Goal: Transaction & Acquisition: Purchase product/service

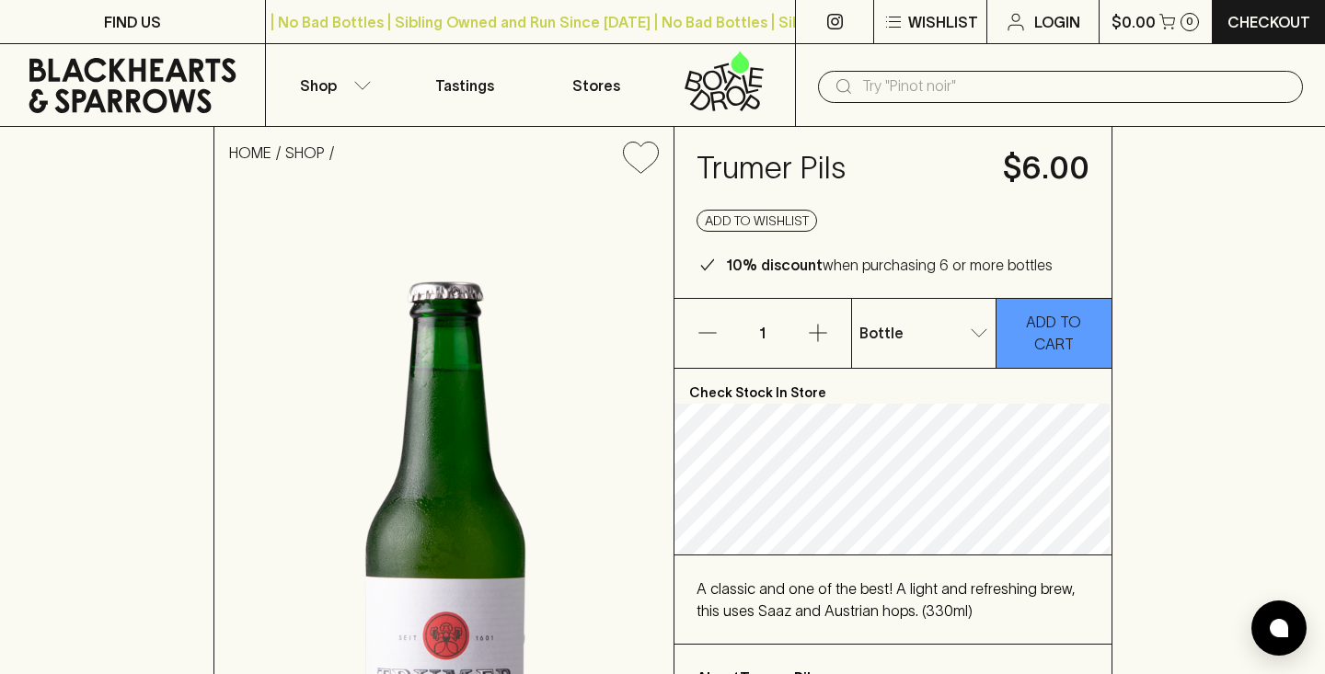
click at [156, 86] on icon at bounding box center [132, 85] width 237 height 55
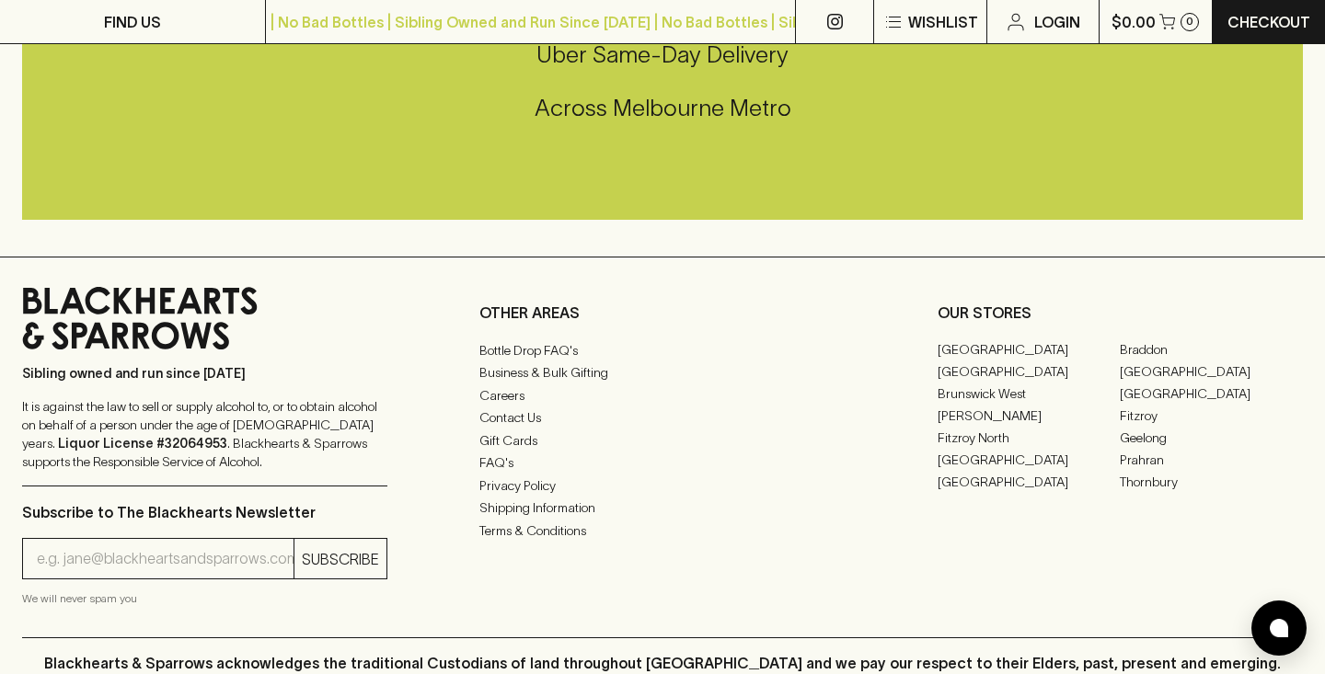
scroll to position [4414, 0]
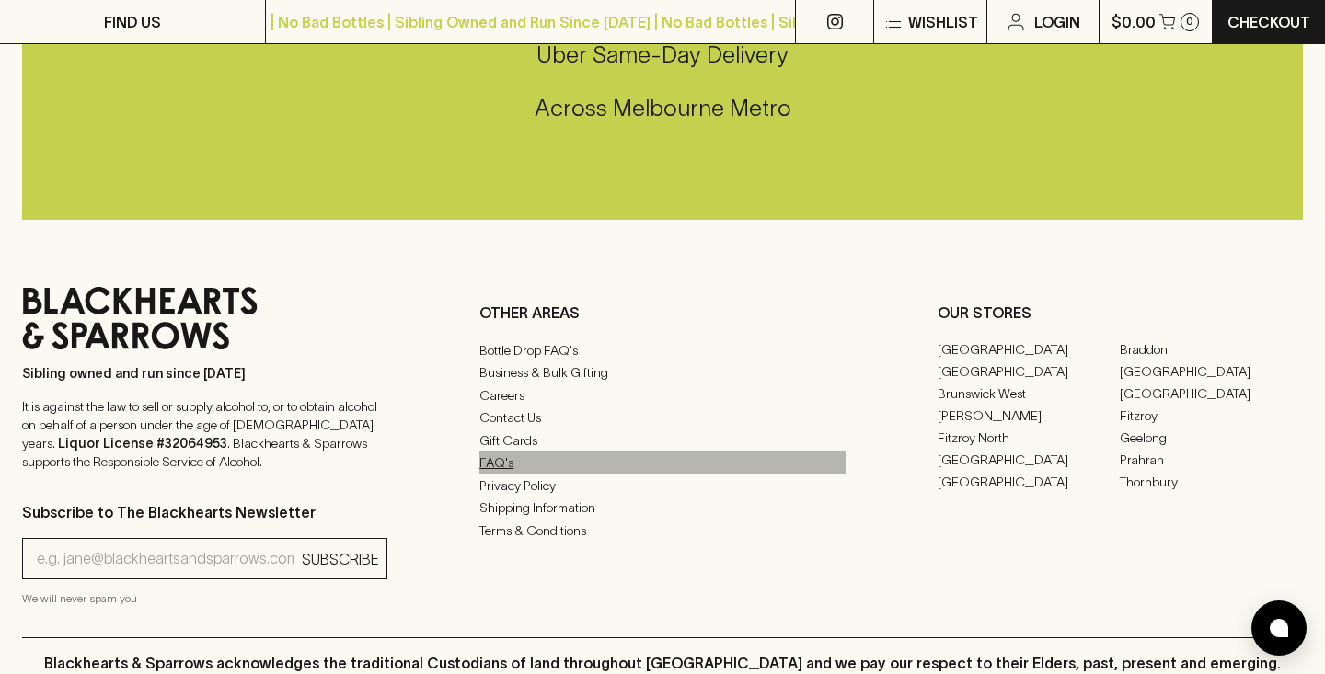
click at [500, 467] on link "FAQ's" at bounding box center [661, 463] width 365 height 22
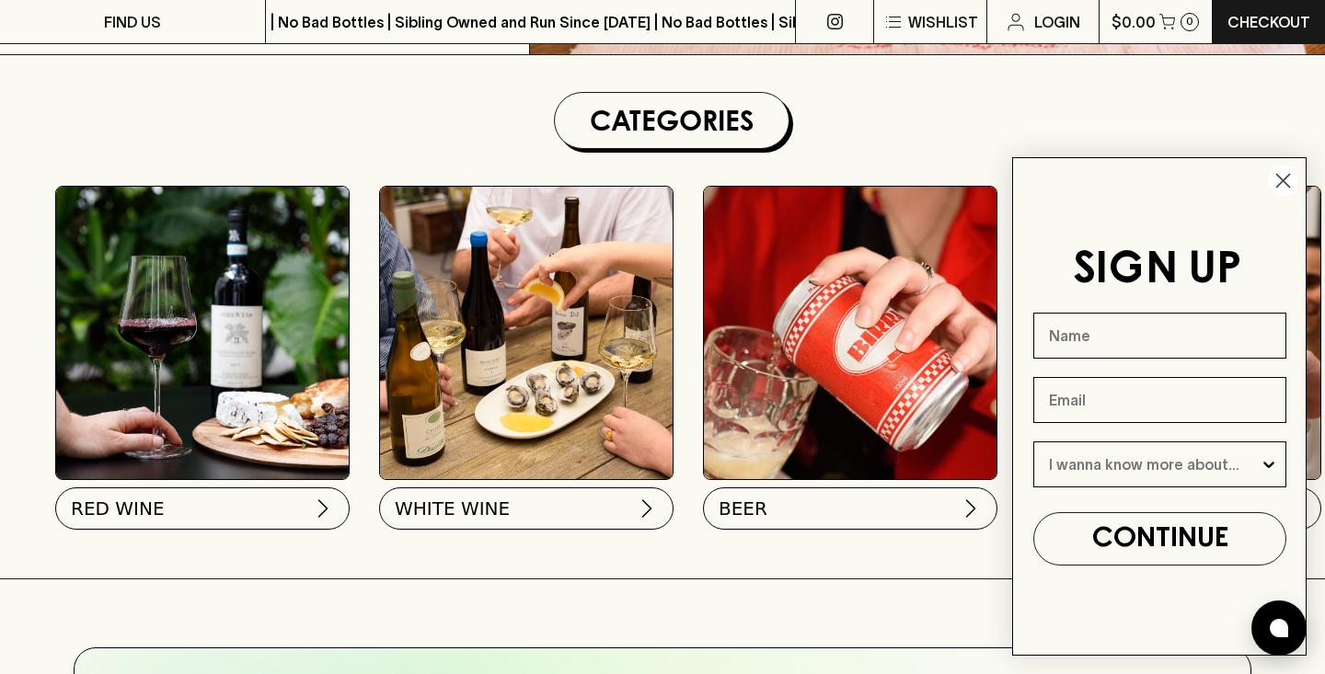
scroll to position [513, 0]
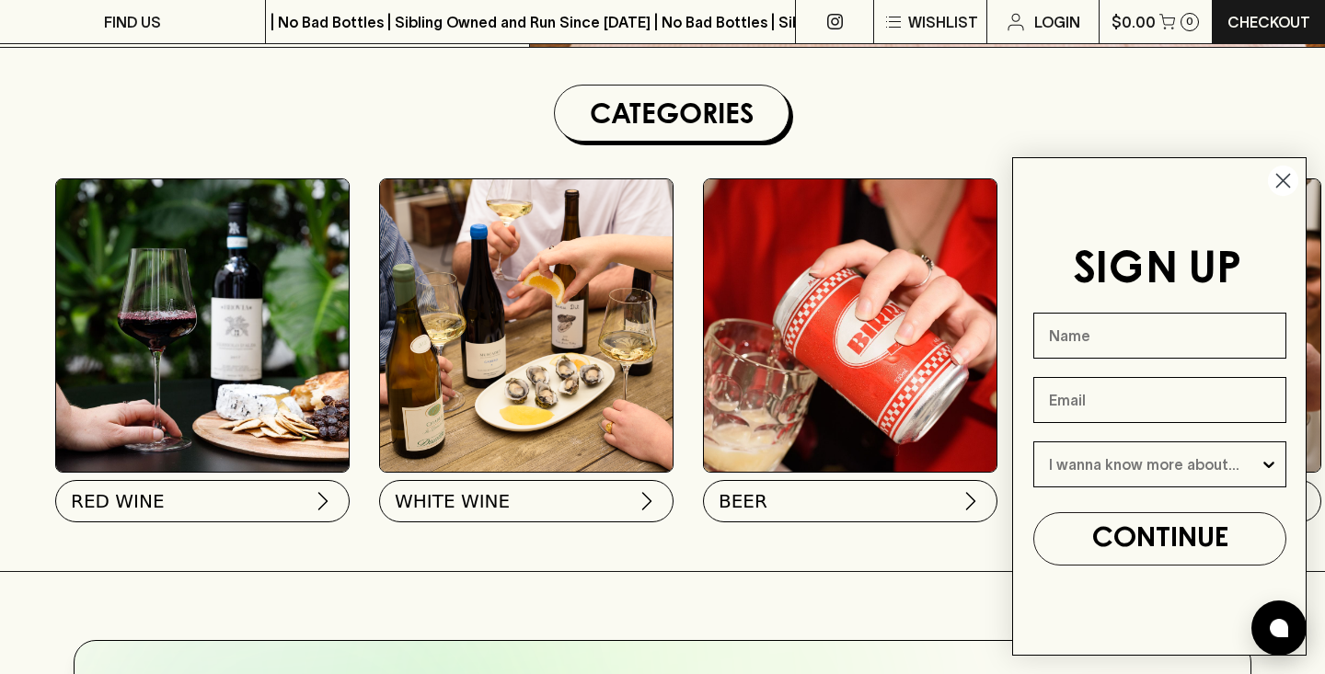
click at [1289, 176] on icon "Close dialog" at bounding box center [1283, 181] width 13 height 13
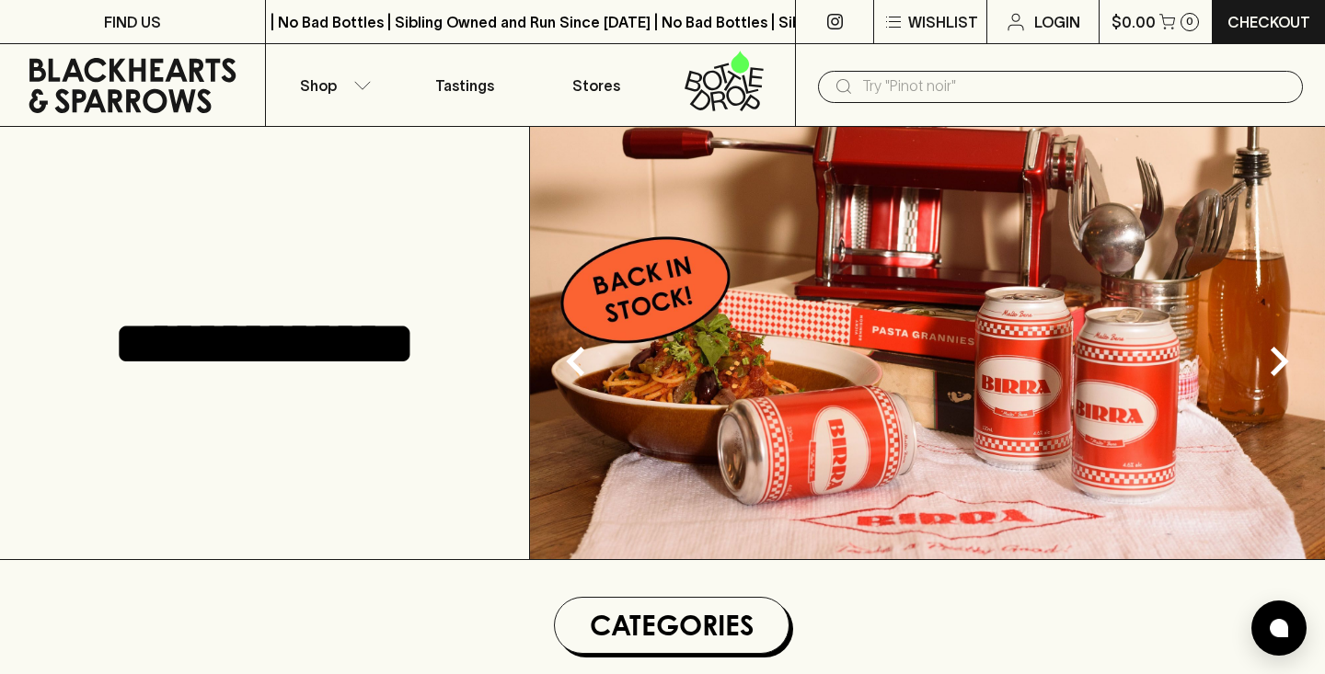
scroll to position [0, 0]
click at [341, 81] on button "Shop" at bounding box center [332, 85] width 133 height 82
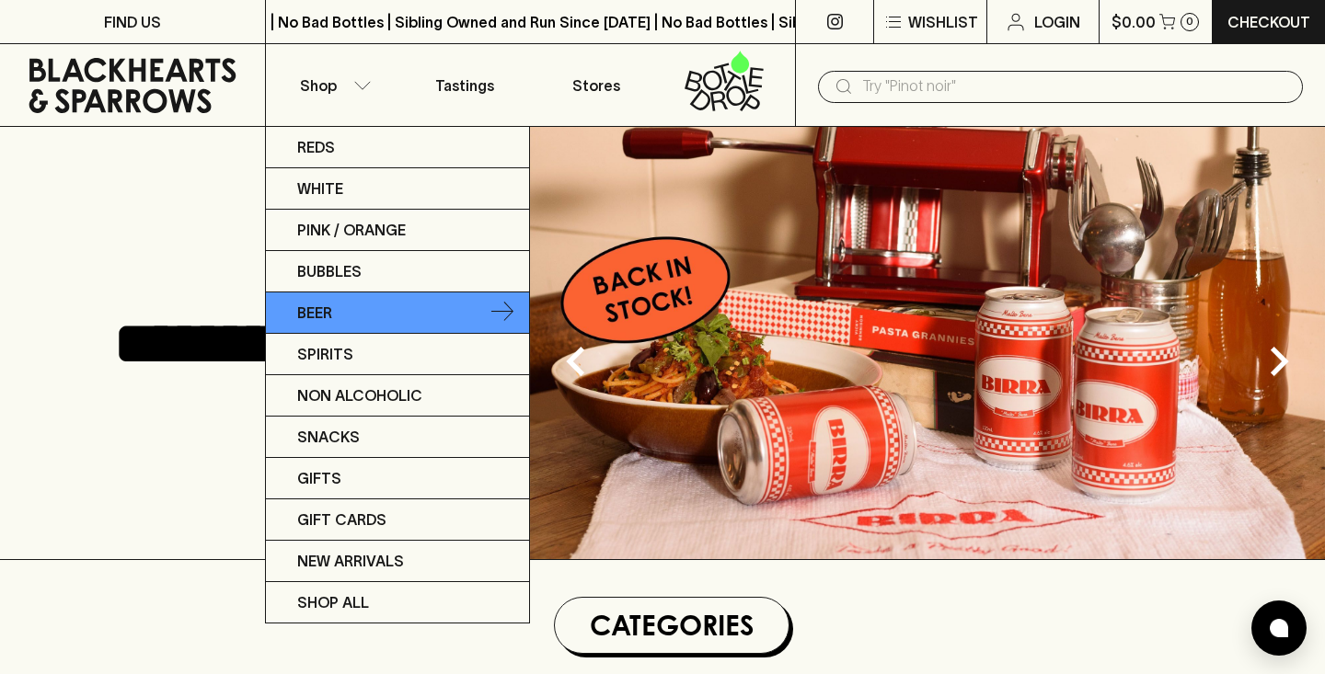
click at [332, 311] on p "Beer" at bounding box center [314, 313] width 35 height 22
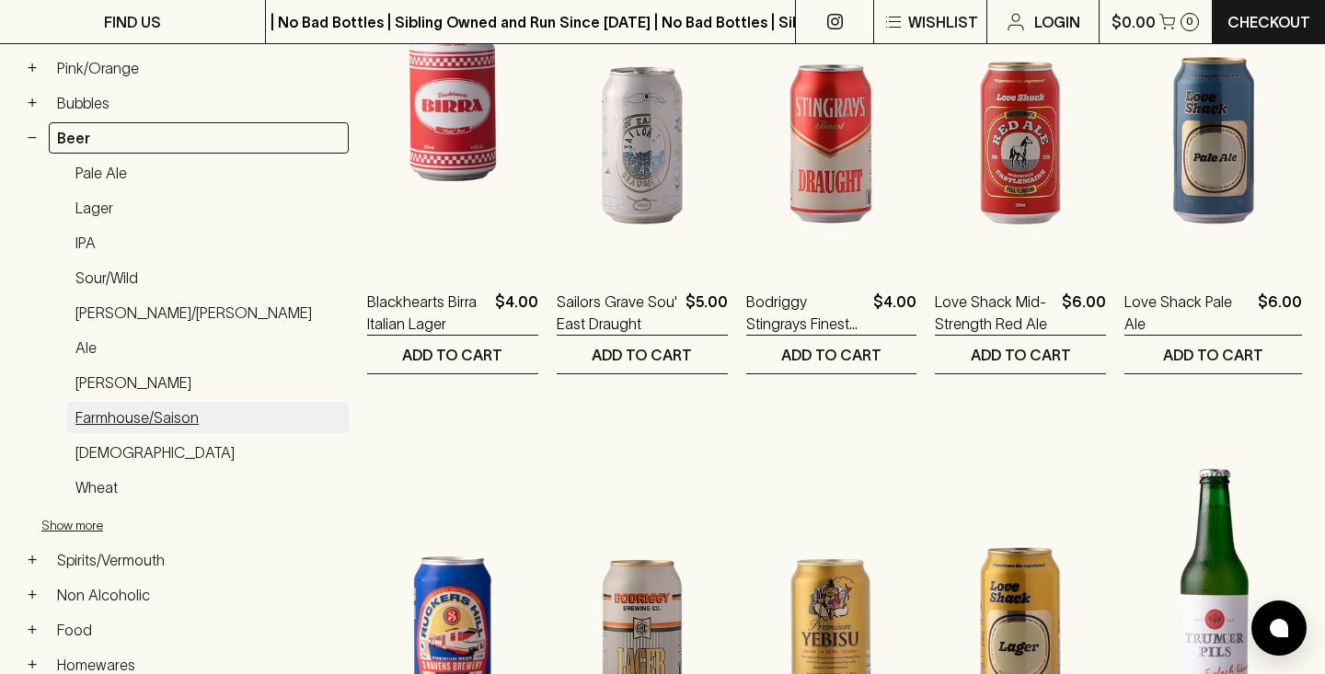
scroll to position [436, 0]
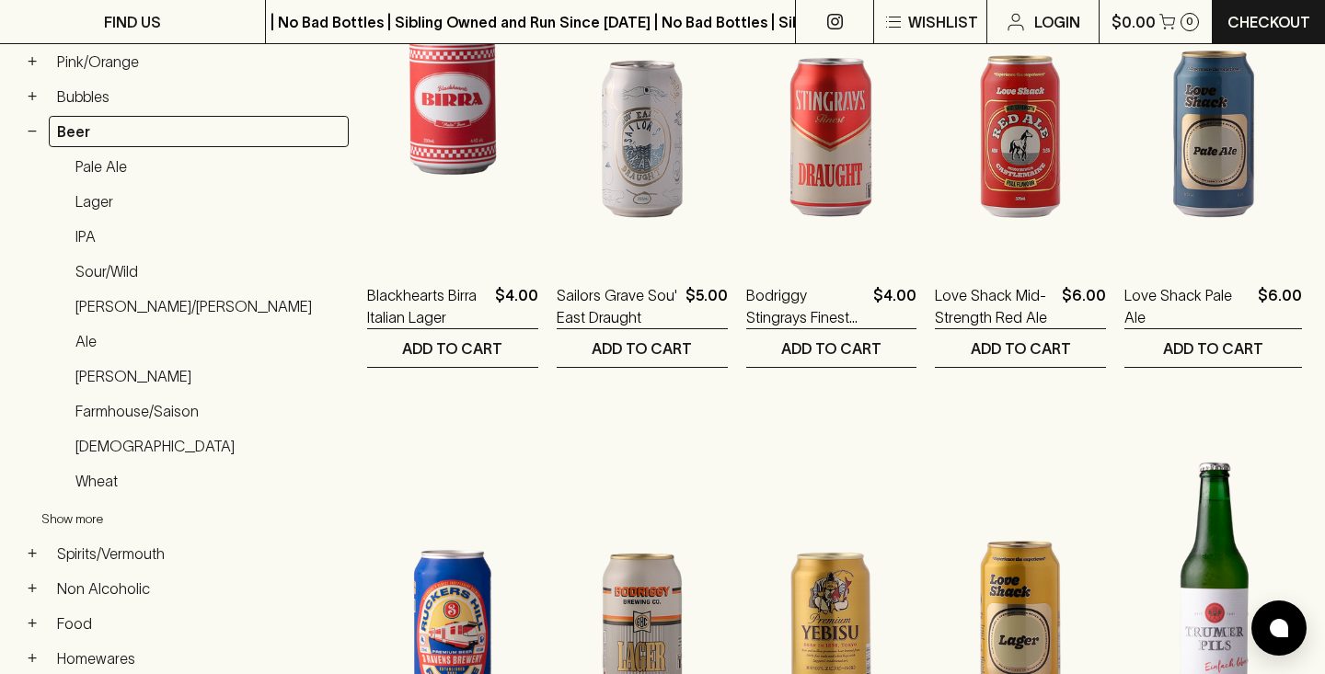
click at [75, 501] on button "Show more" at bounding box center [161, 520] width 241 height 38
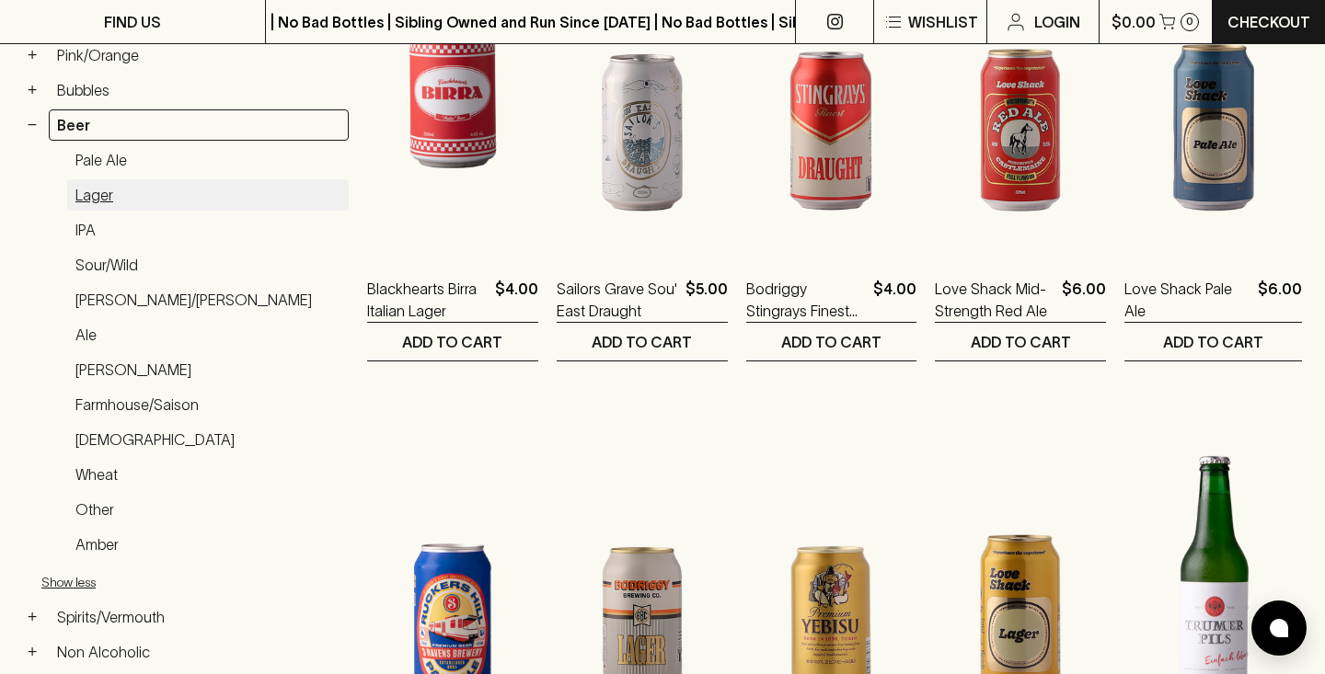
click at [98, 179] on link "Lager" at bounding box center [208, 194] width 282 height 31
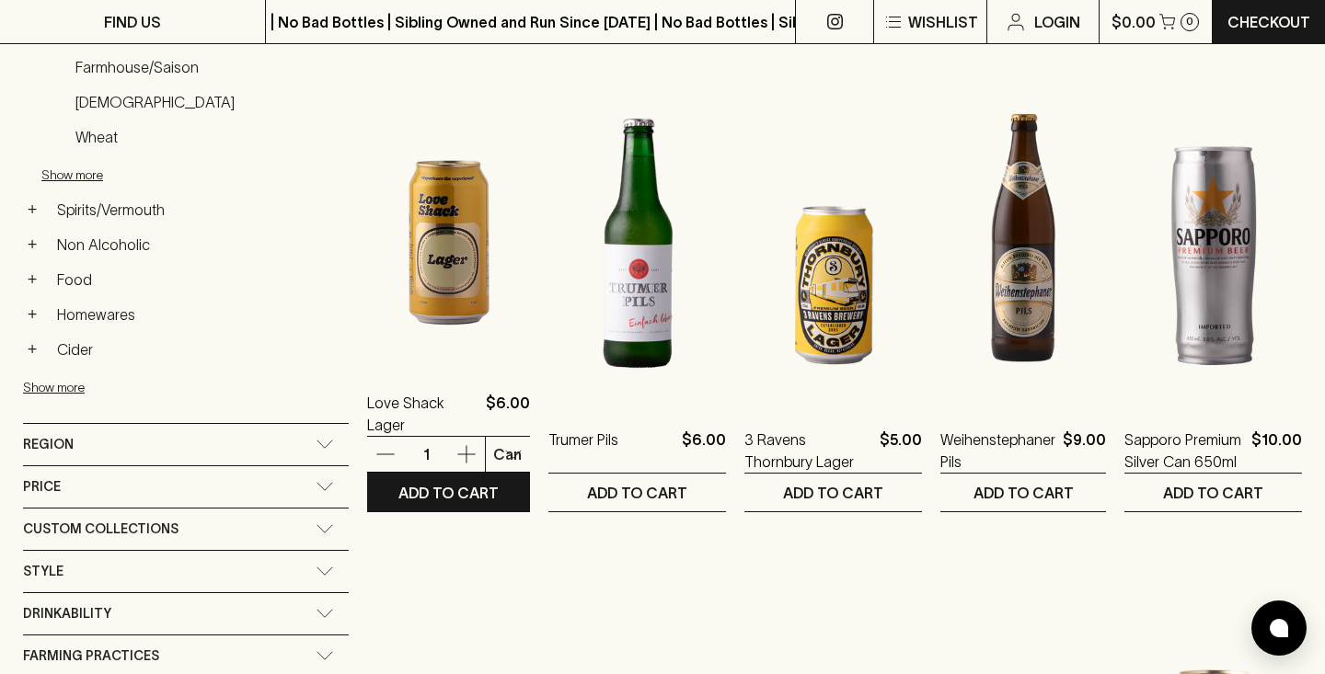
scroll to position [800, 0]
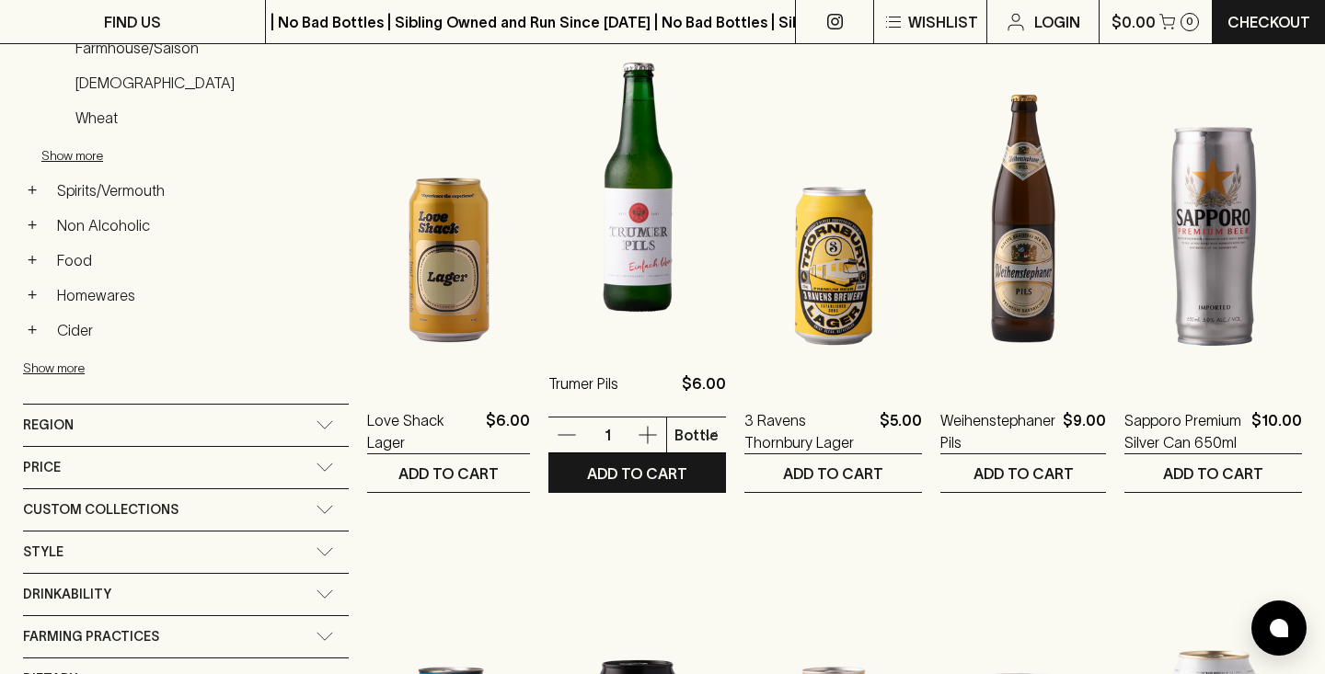
click at [582, 279] on img at bounding box center [637, 184] width 178 height 322
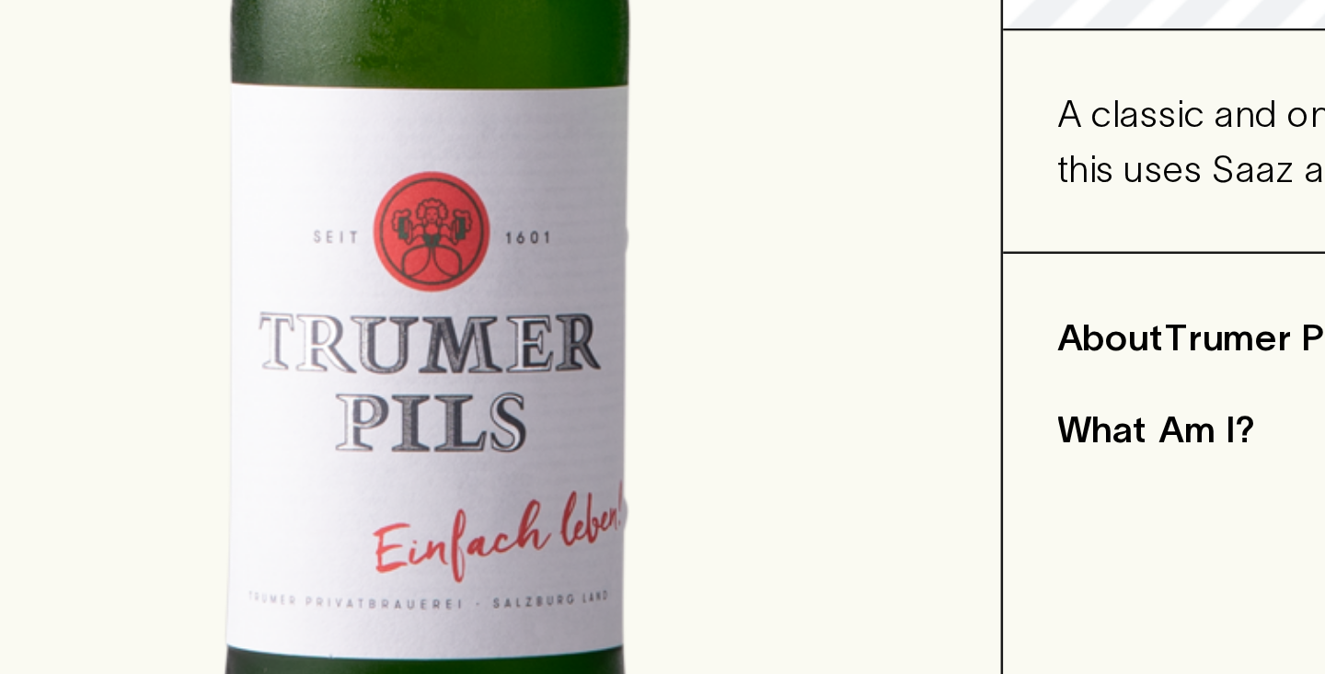
scroll to position [236, 0]
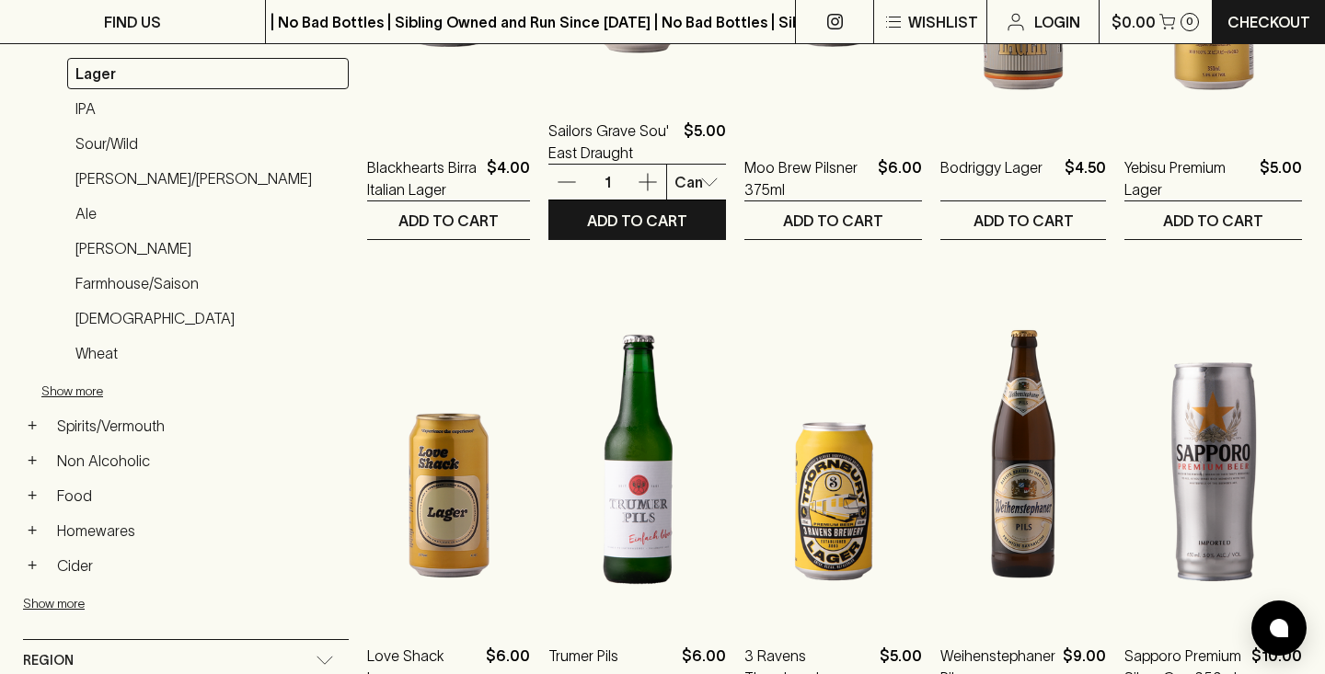
scroll to position [574, 0]
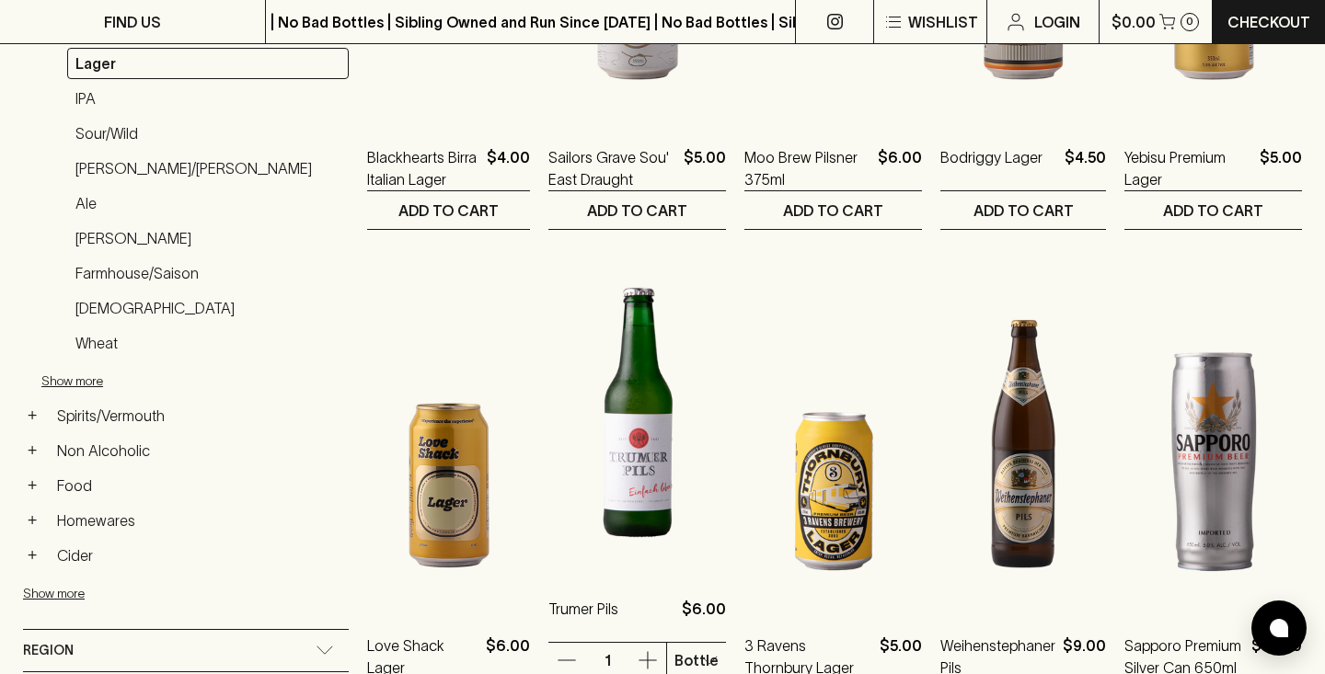
click at [571, 465] on img at bounding box center [637, 409] width 178 height 322
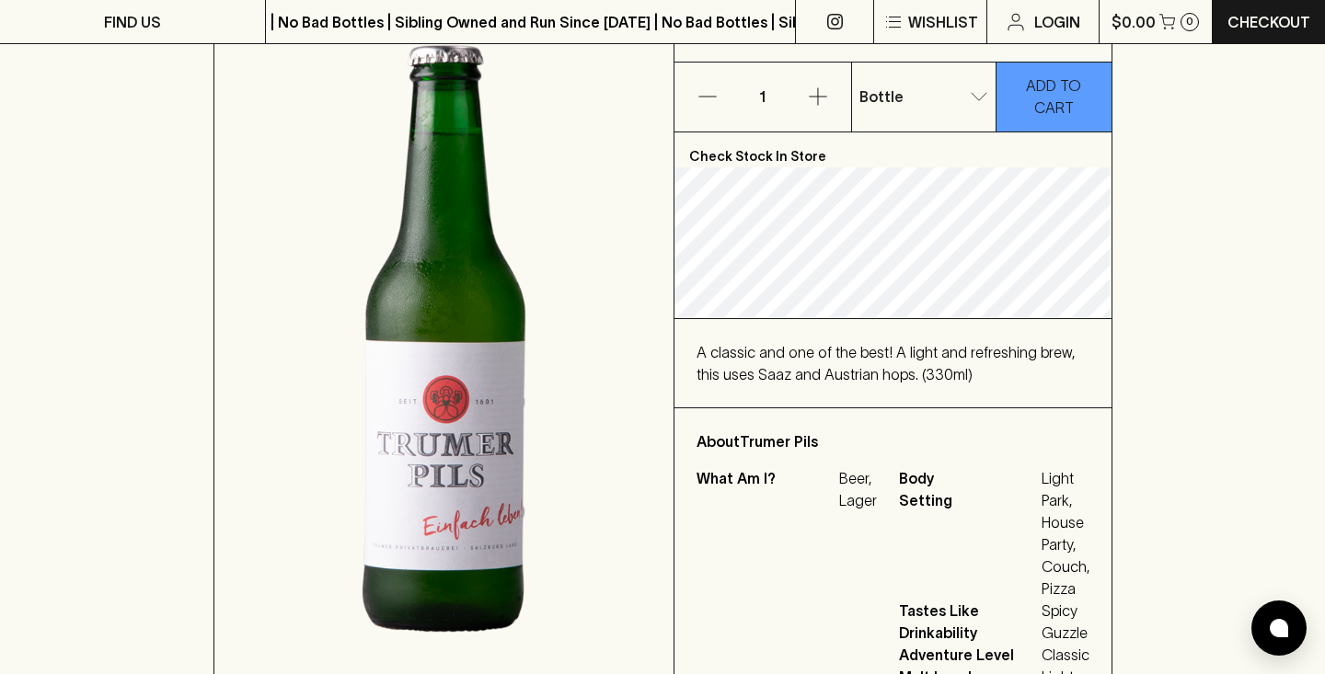
scroll to position [220, 0]
